Goal: Check status: Check status

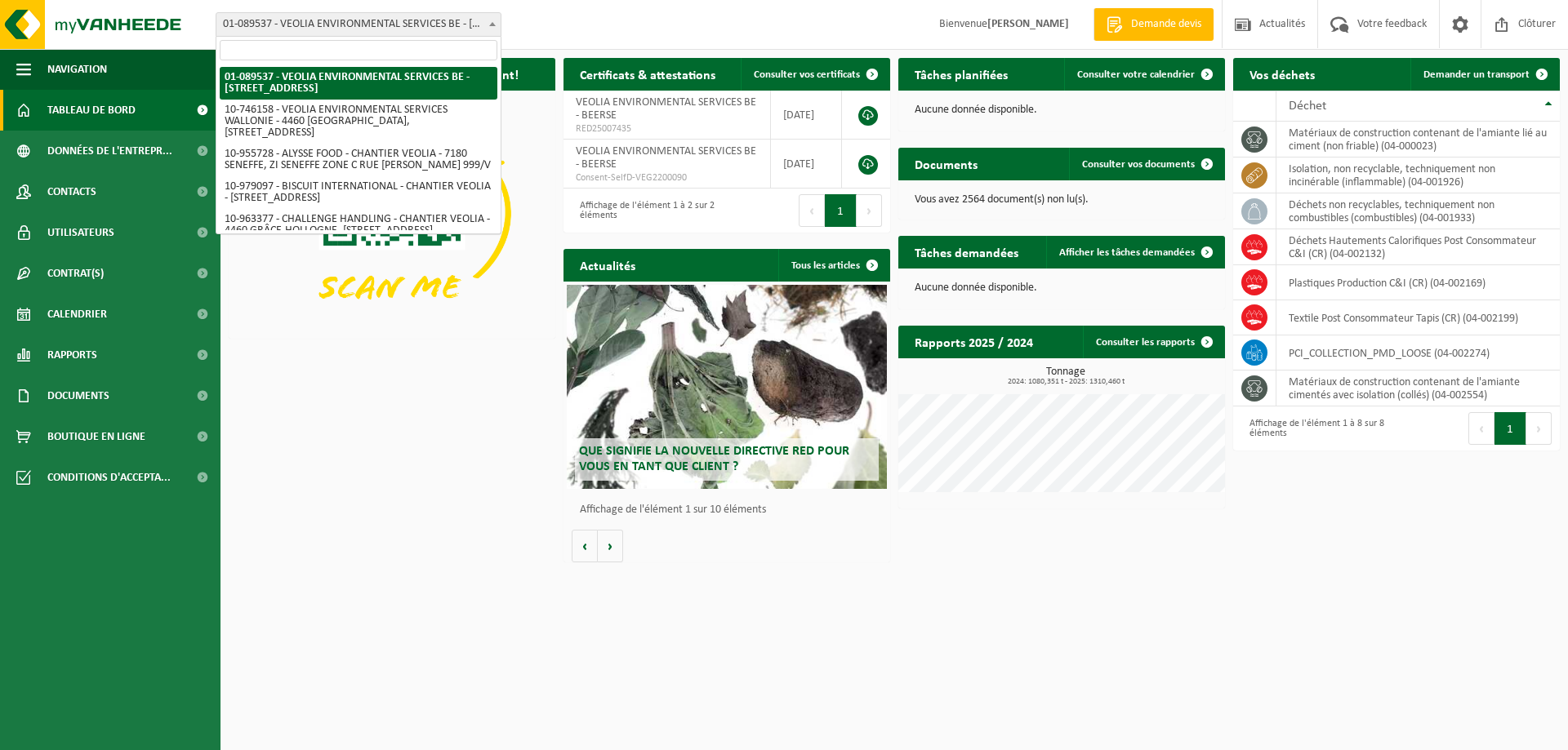
click at [488, 24] on span at bounding box center [493, 23] width 16 height 21
click at [390, 54] on input "search" at bounding box center [359, 50] width 278 height 21
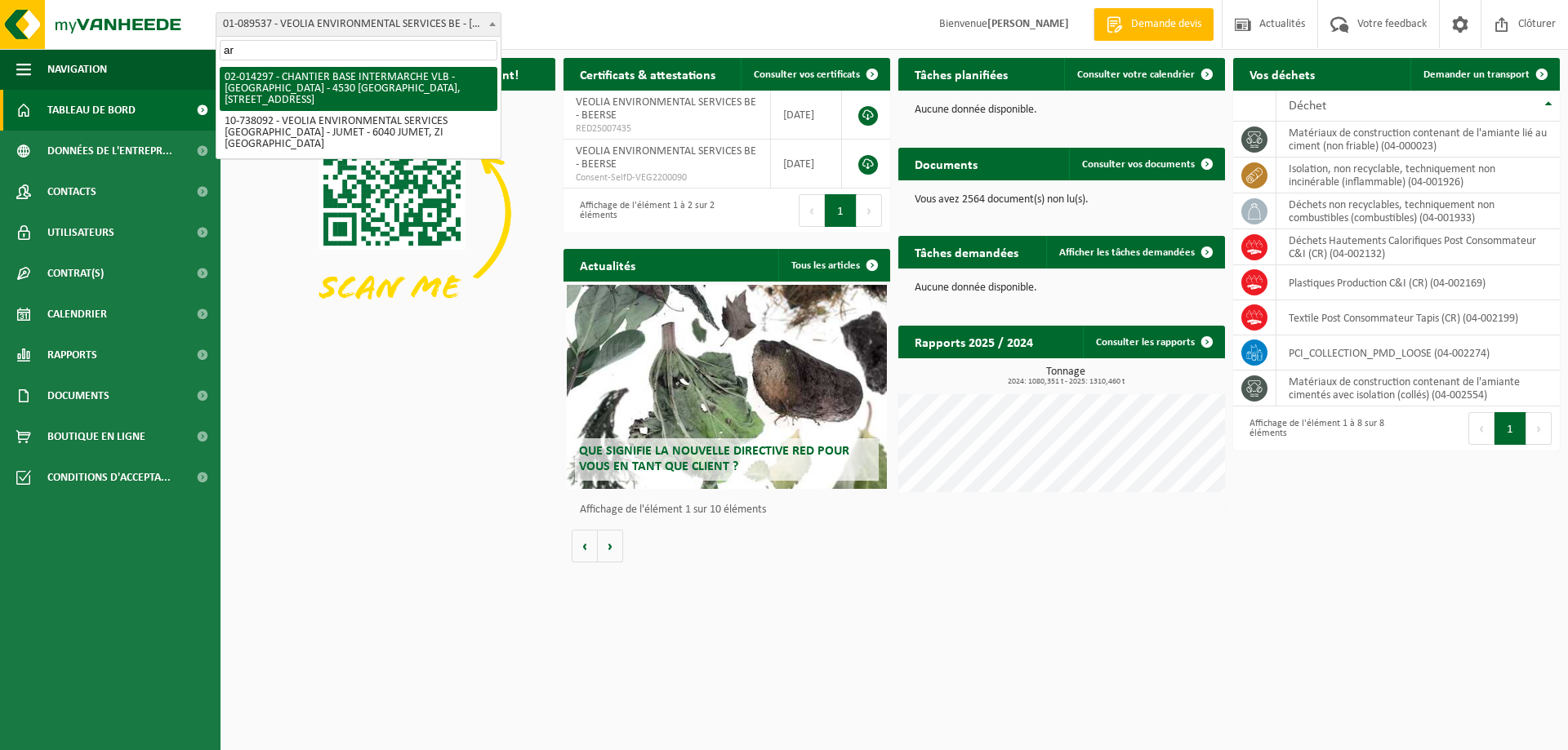
type input "a"
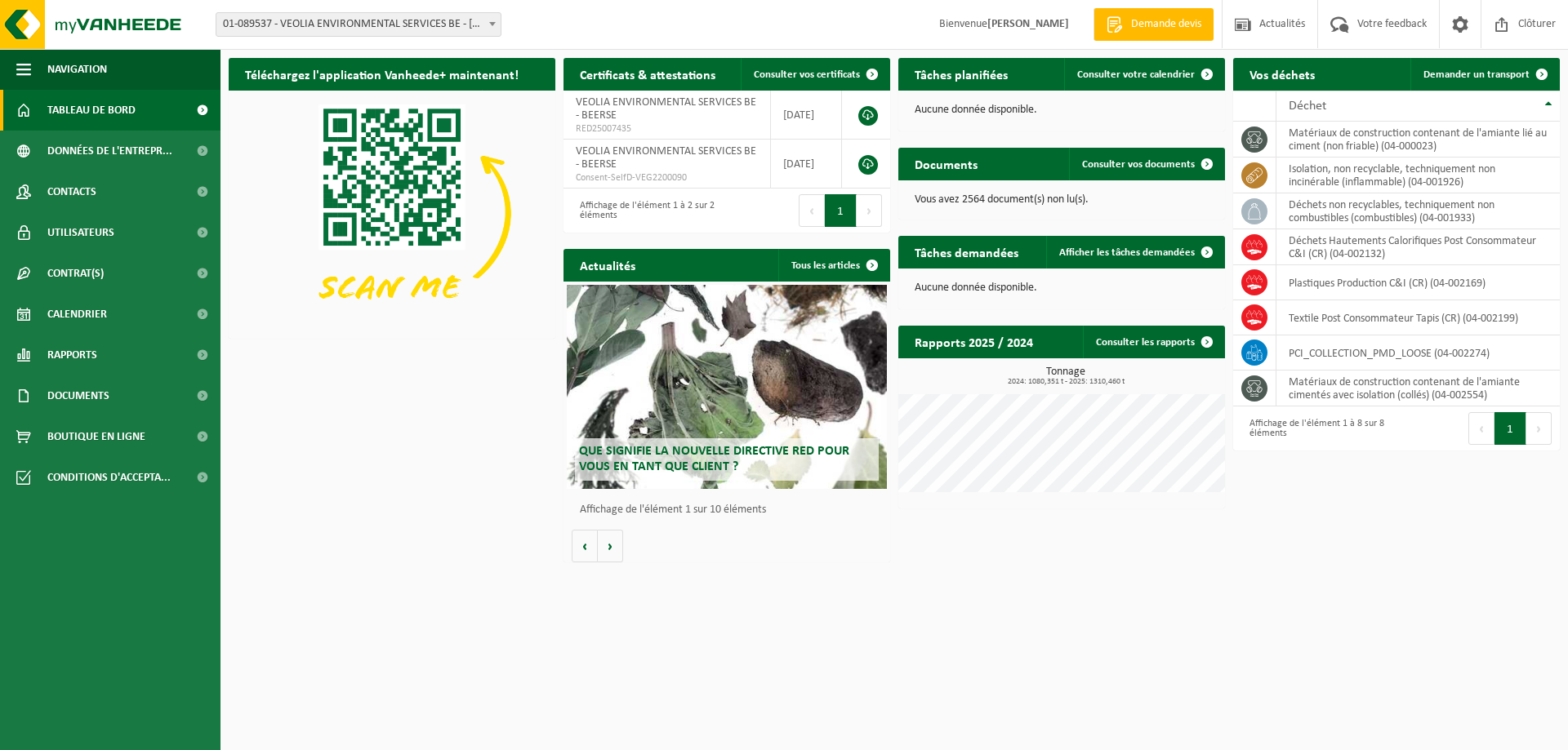
click at [386, 76] on h2 "Téléchargez l'application Vanheede+ maintenant!" at bounding box center [382, 74] width 306 height 32
click at [71, 309] on span "Calendrier" at bounding box center [77, 314] width 59 height 41
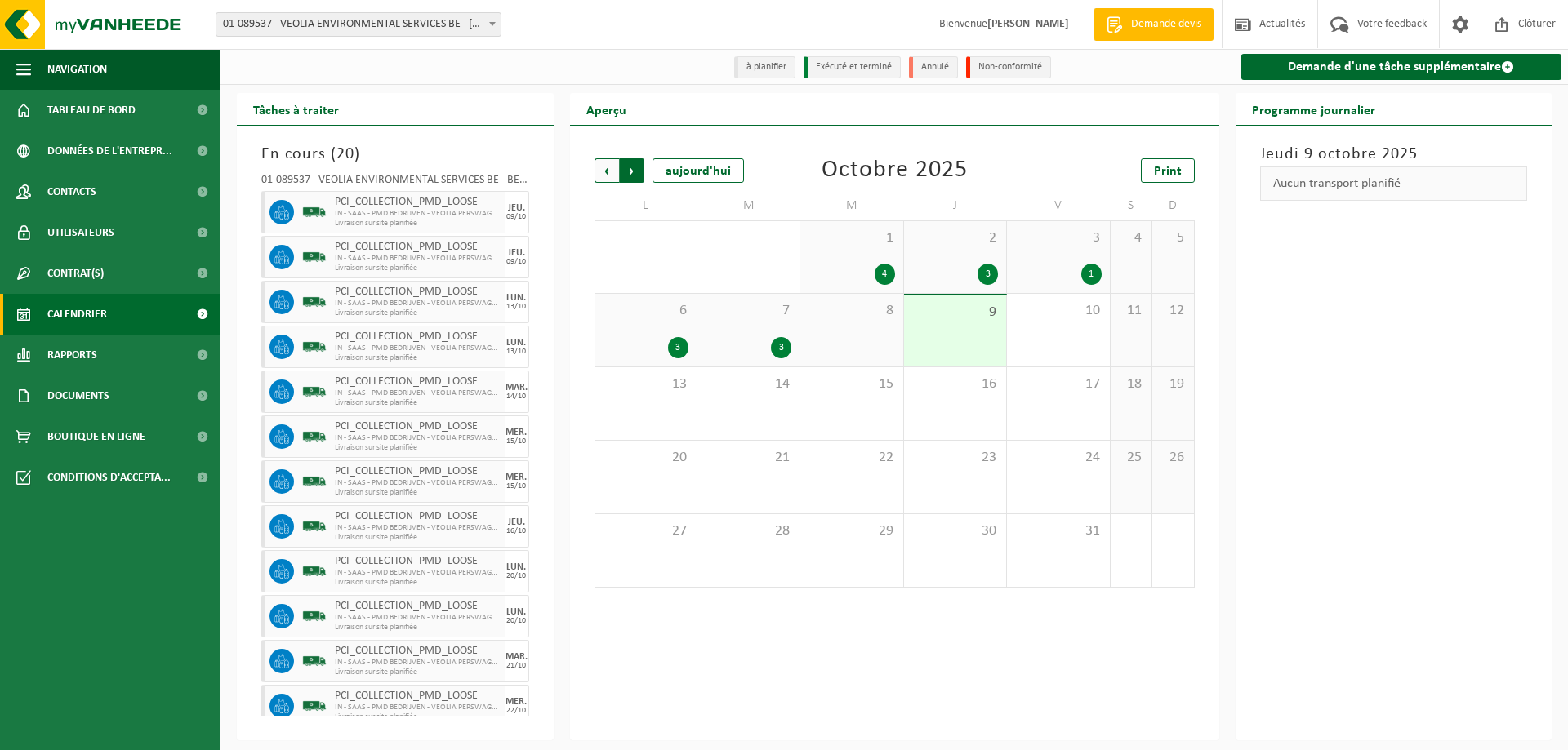
click at [606, 172] on span "Précédent" at bounding box center [607, 170] width 25 height 25
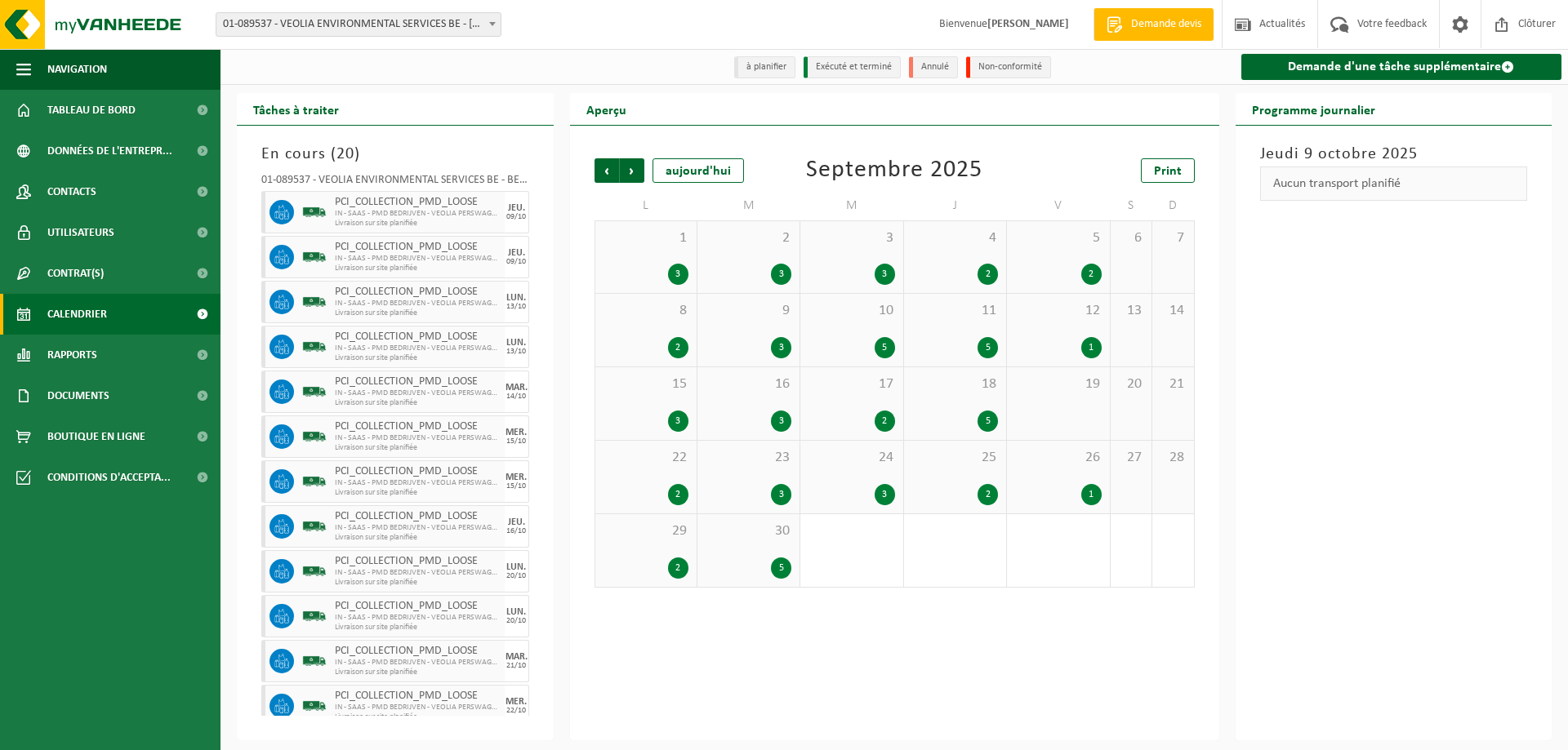
click at [606, 172] on span "Précédent" at bounding box center [607, 170] width 25 height 25
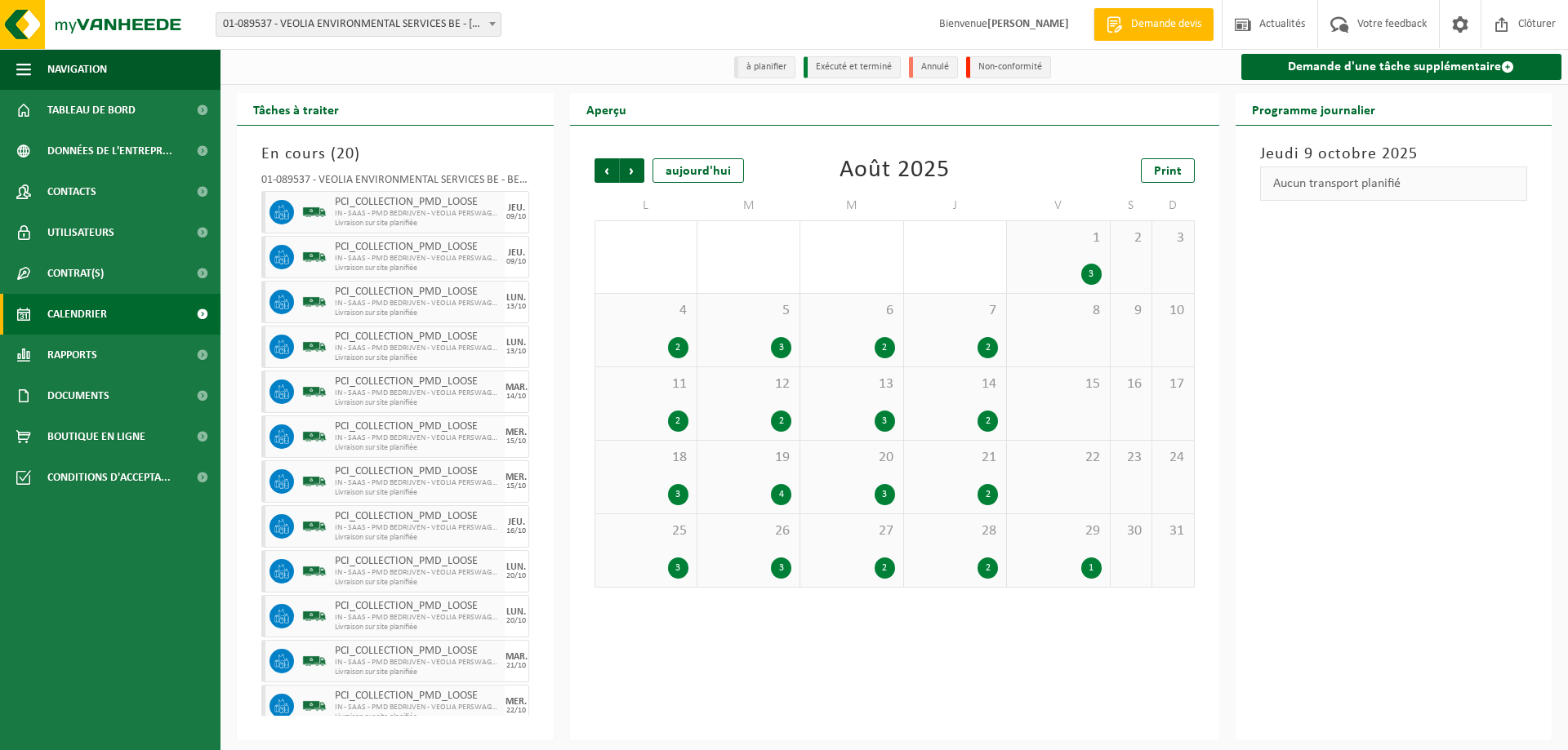
click at [606, 172] on span "Précédent" at bounding box center [607, 170] width 25 height 25
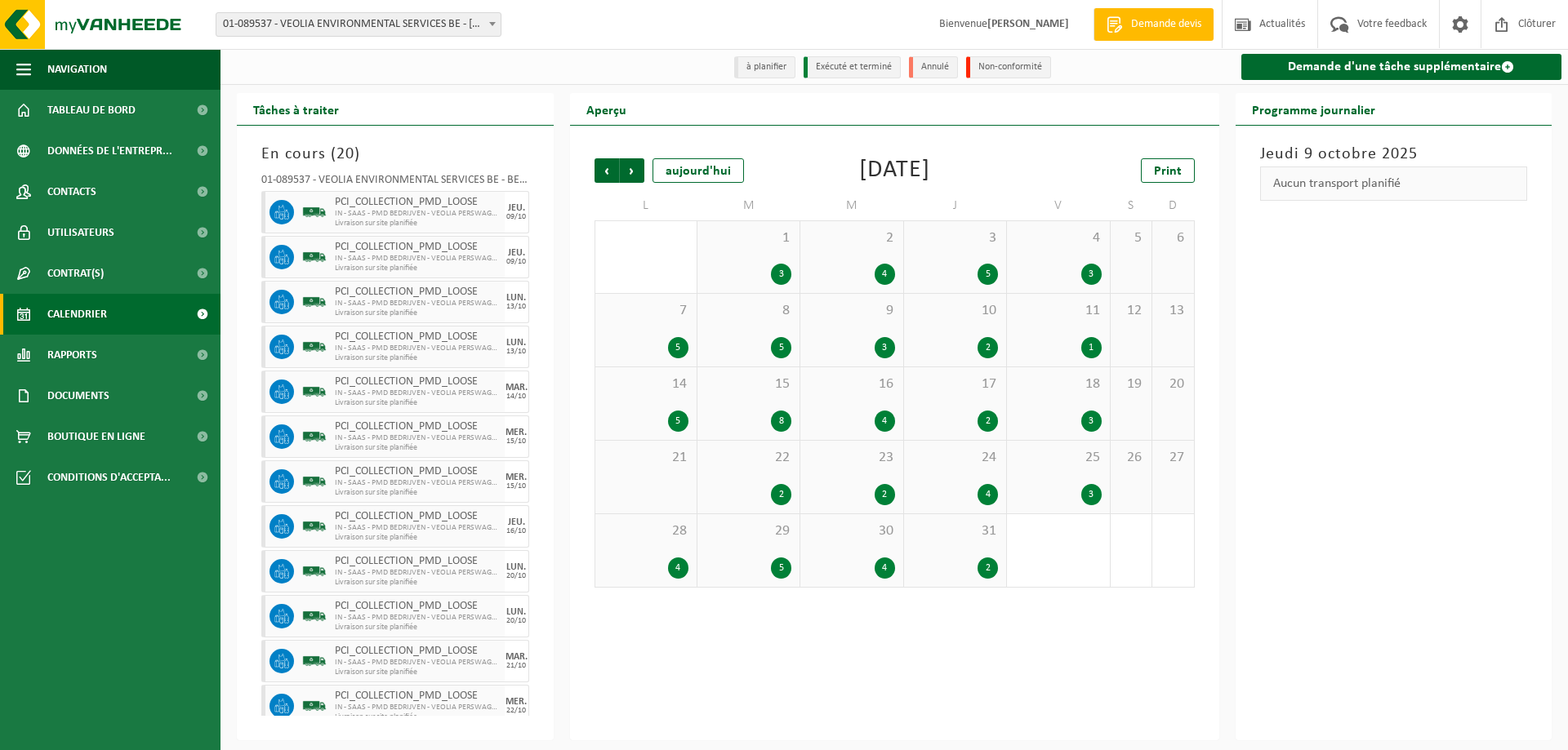
click at [1069, 412] on div "3" at bounding box center [1058, 421] width 86 height 21
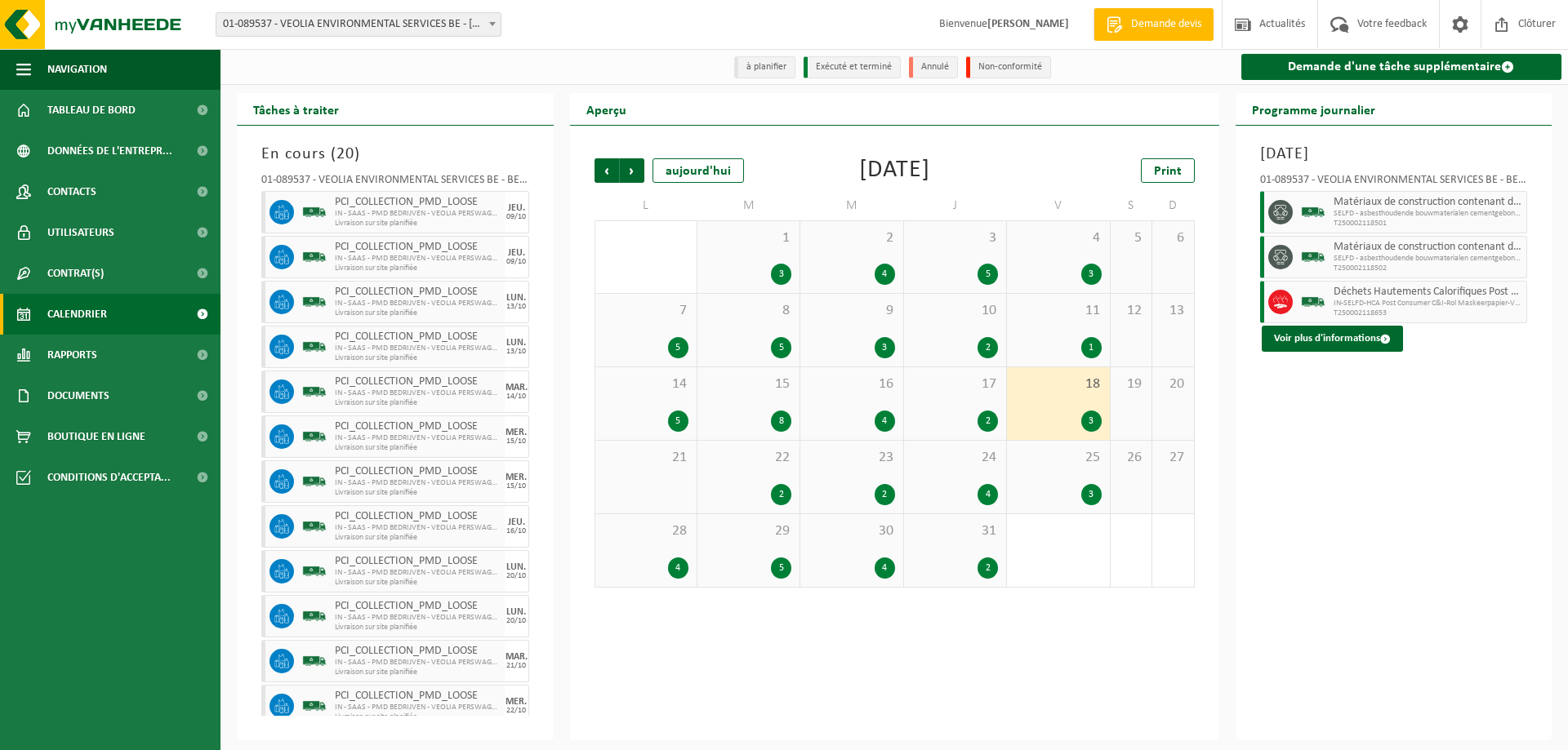
click at [1428, 298] on span "Déchets Hautements Calorifiques Post Consommateur C&I (CR)" at bounding box center [1428, 291] width 189 height 13
click at [1348, 304] on span "IN-SELFD-HCA Post Consumer C&I-Rol Maskeerpapier-VEOLIA" at bounding box center [1428, 304] width 189 height 10
click at [1302, 342] on button "Voir plus d'informations" at bounding box center [1332, 339] width 142 height 26
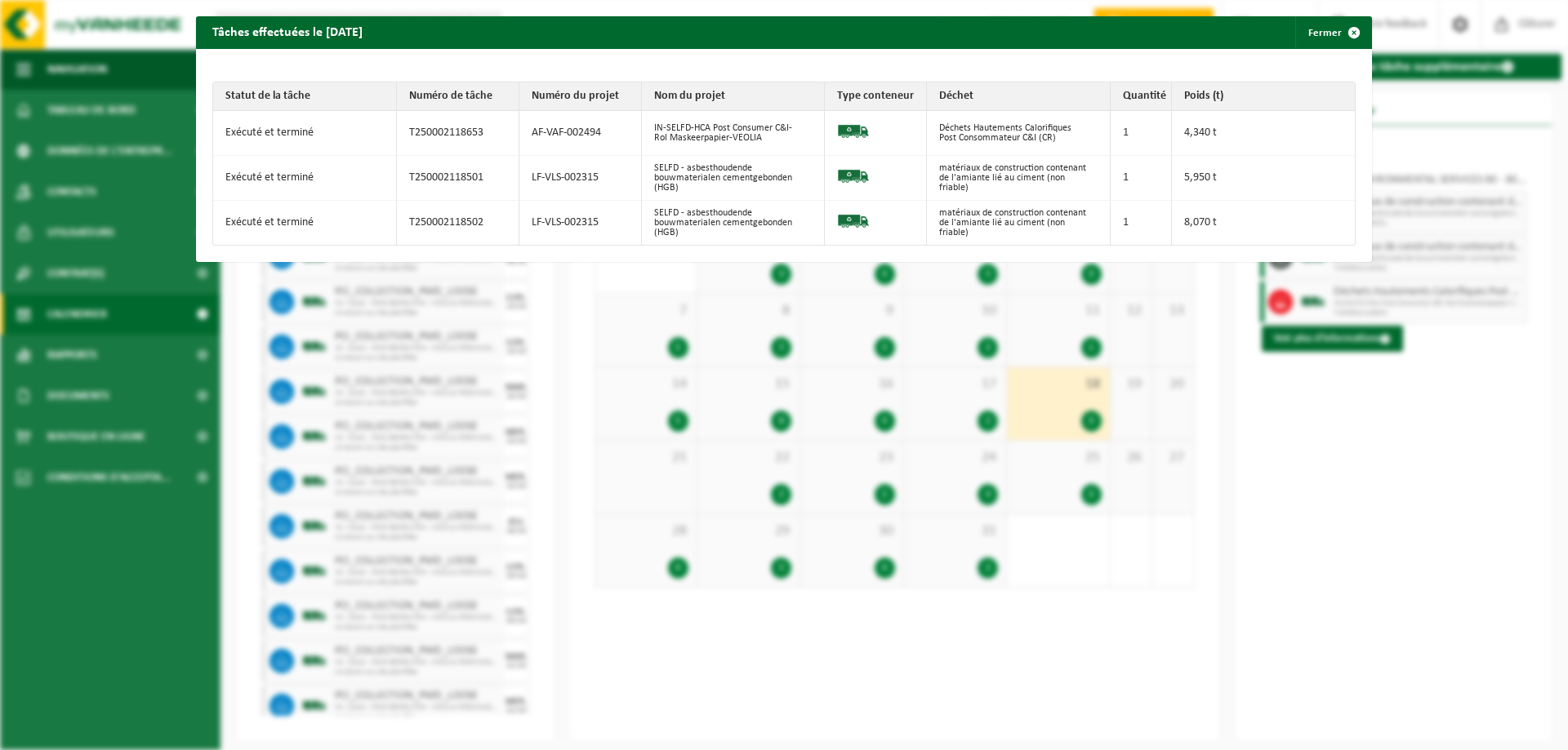
click at [261, 140] on td "Exécuté et terminé" at bounding box center [304, 133] width 183 height 45
click at [839, 131] on img at bounding box center [853, 131] width 33 height 33
click at [981, 137] on td "Déchets Hautements Calorifiques Post Consommateur C&I (CR)" at bounding box center [1018, 133] width 183 height 45
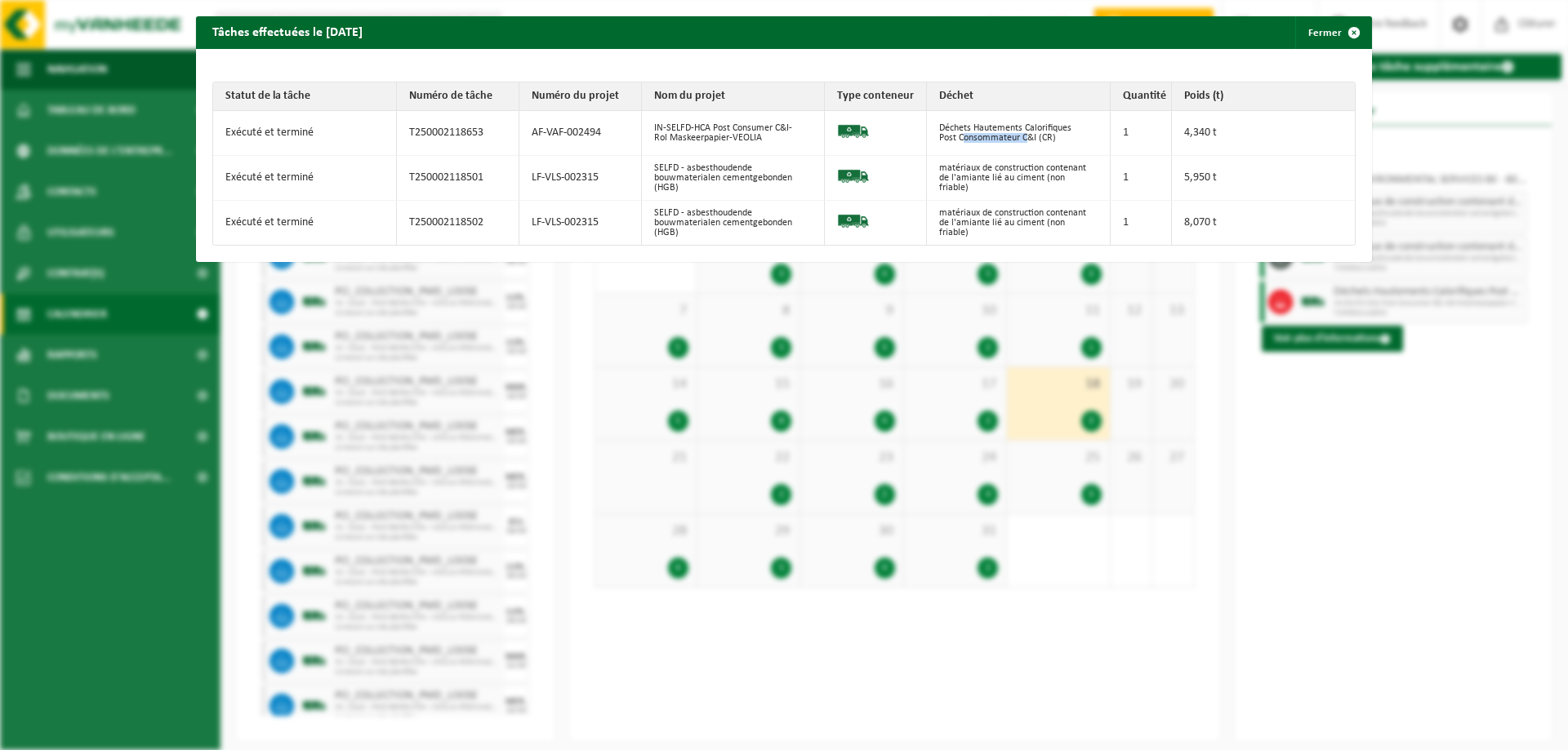
click at [981, 137] on td "Déchets Hautements Calorifiques Post Consommateur C&I (CR)" at bounding box center [1018, 133] width 183 height 45
click at [1321, 32] on button "Fermer" at bounding box center [1333, 32] width 75 height 33
